Goal: Task Accomplishment & Management: Manage account settings

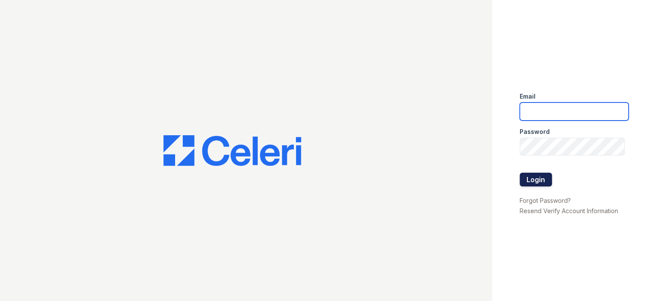
type input "prescottpark1@cafmanagement.com"
click at [534, 179] on button "Login" at bounding box center [535, 179] width 32 height 14
